Goal: Transaction & Acquisition: Purchase product/service

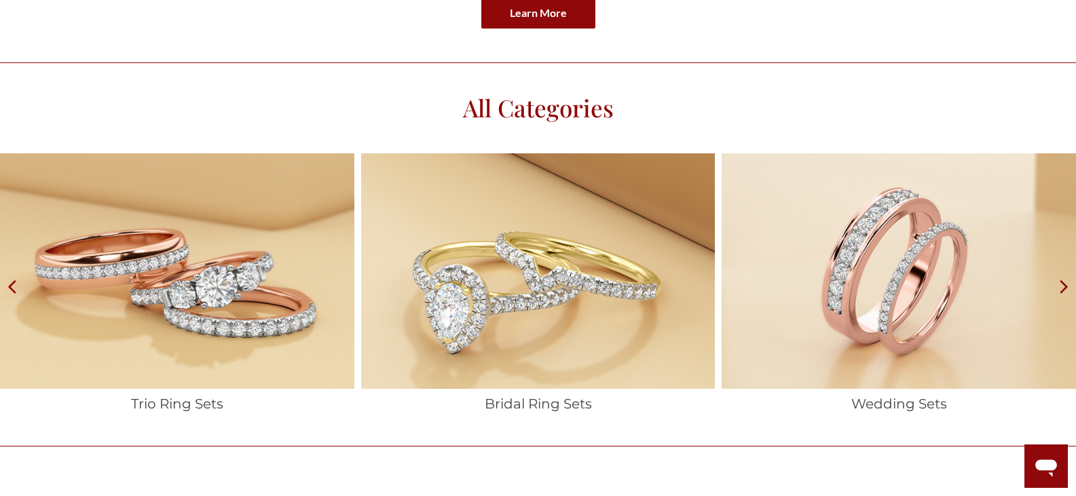
scroll to position [2173, 0]
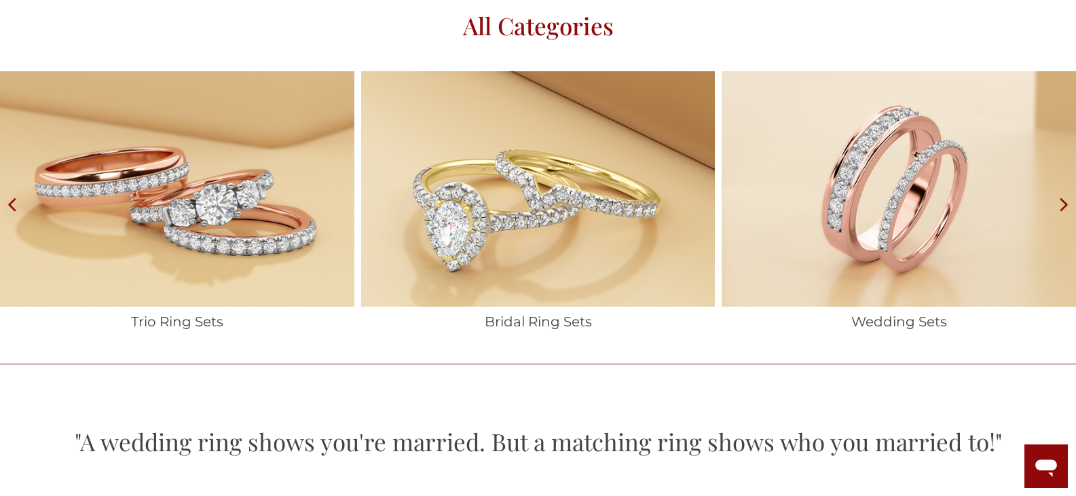
click at [226, 256] on img at bounding box center [177, 189] width 354 height 236
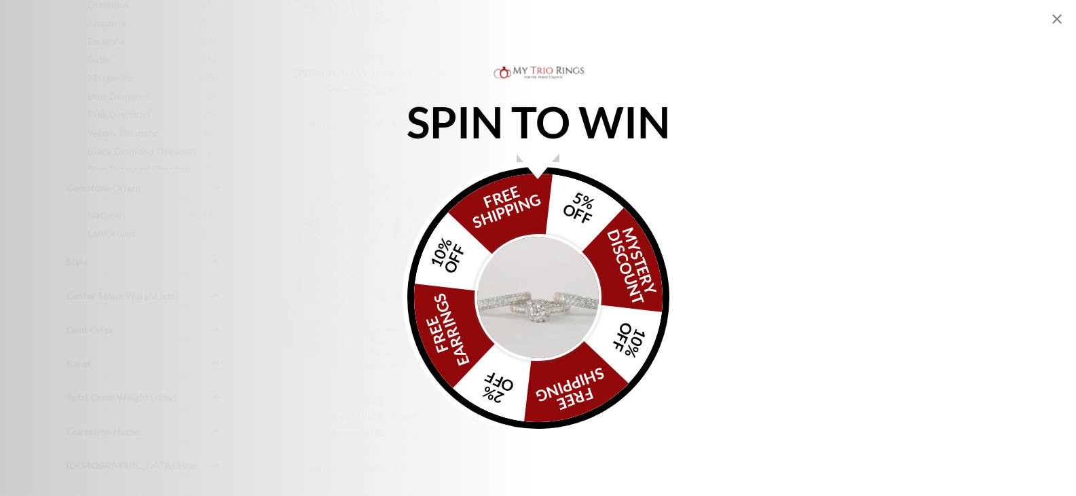
scroll to position [951, 0]
click at [1057, 18] on icon "Close popup" at bounding box center [1057, 19] width 16 height 16
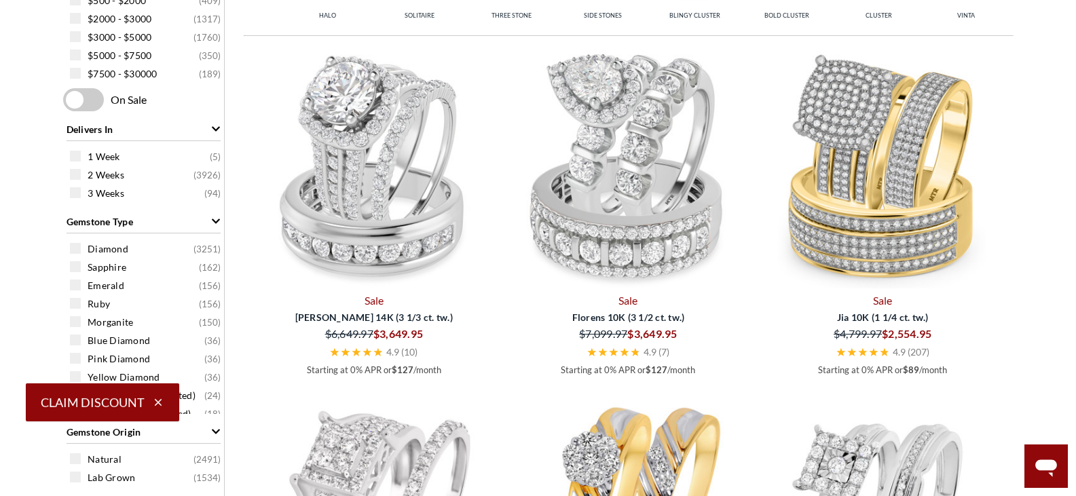
scroll to position [407, 0]
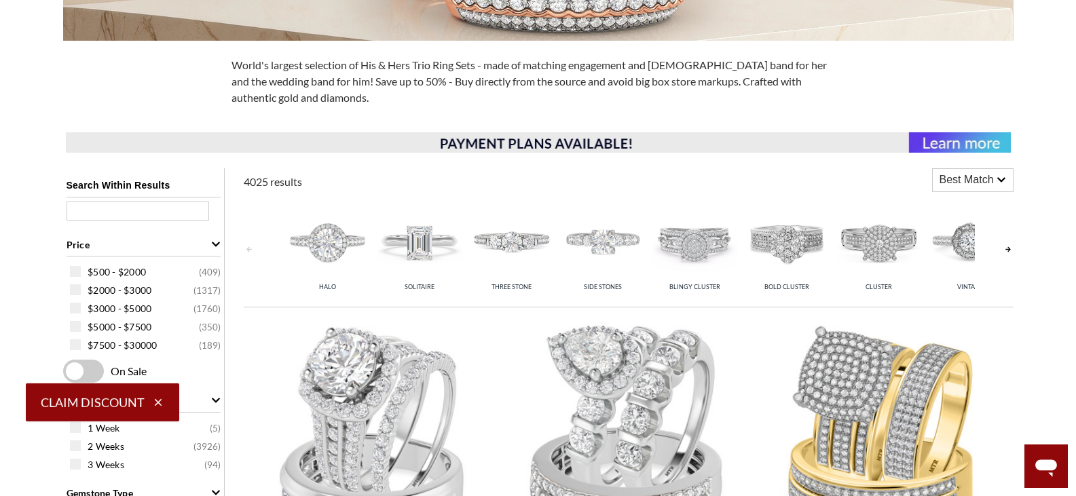
click at [142, 210] on input "text" at bounding box center [138, 211] width 143 height 19
type input "eternity bands"
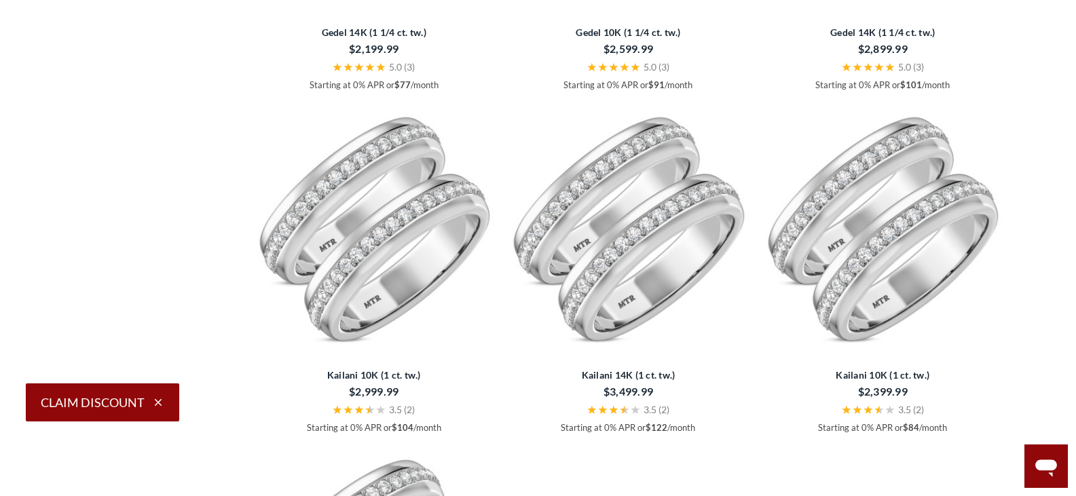
scroll to position [1222, 0]
